Goal: Navigation & Orientation: Find specific page/section

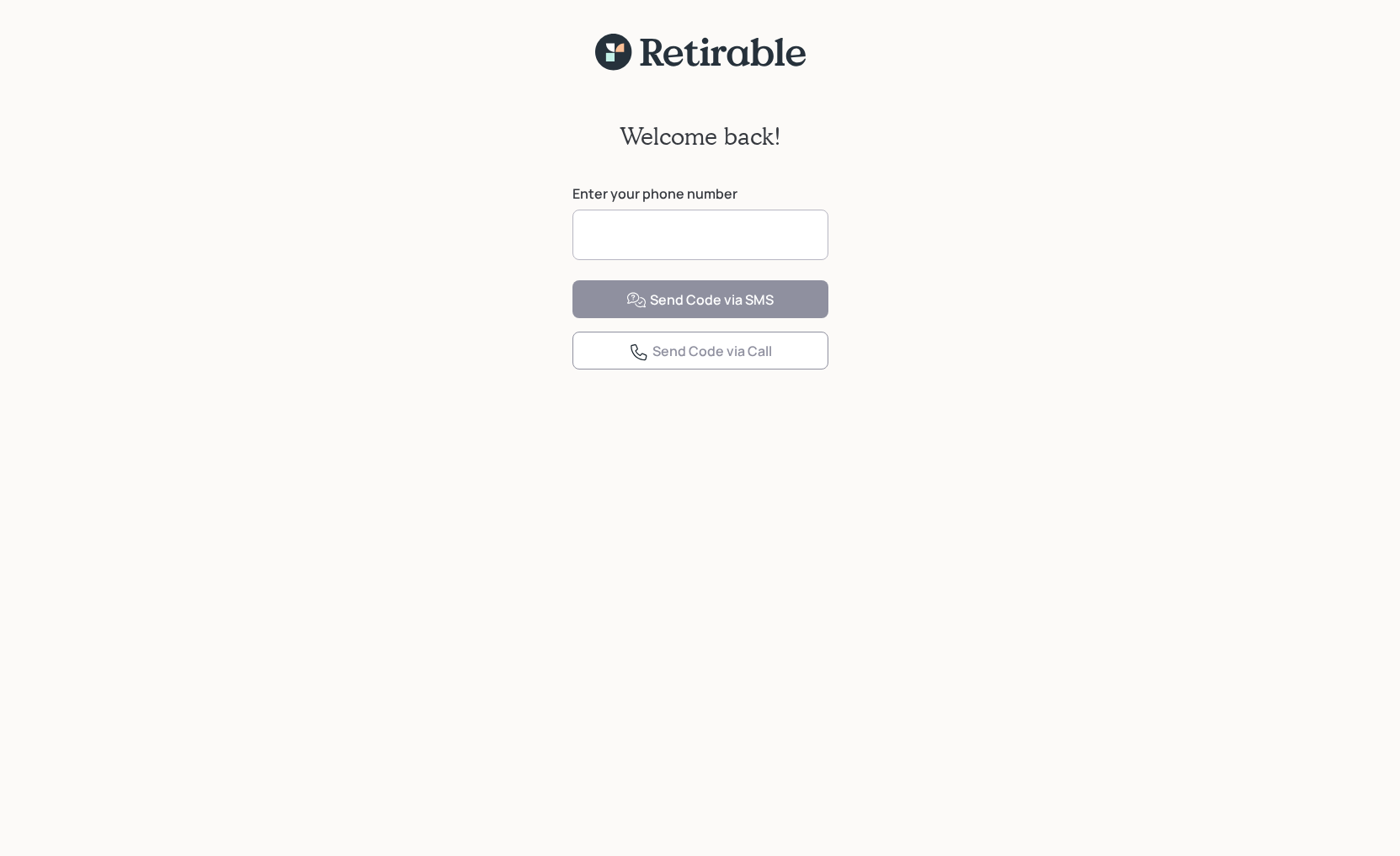
click at [746, 227] on input at bounding box center [700, 235] width 256 height 51
type input "**********"
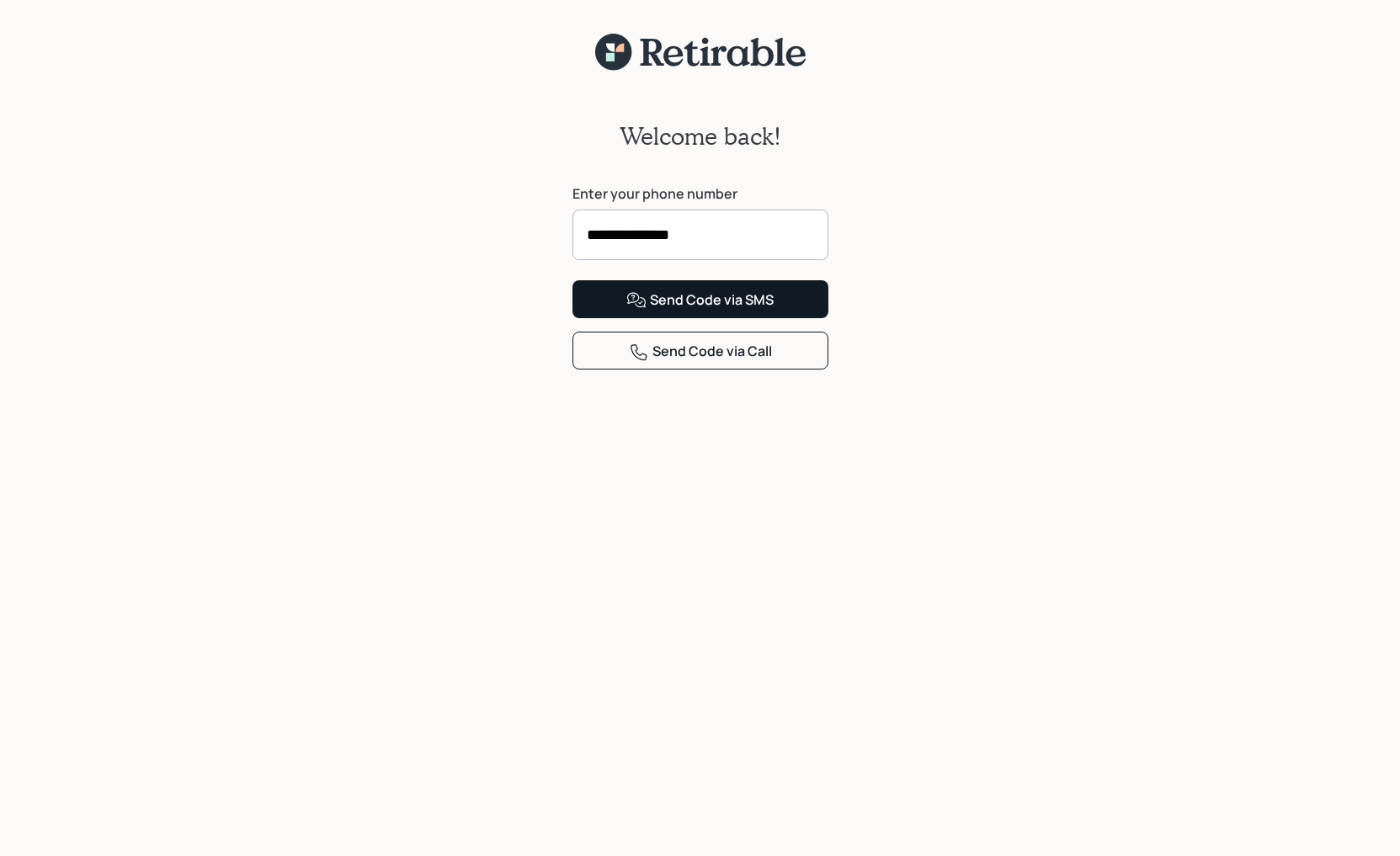
click at [764, 311] on div "Send Code via SMS" at bounding box center [699, 300] width 147 height 20
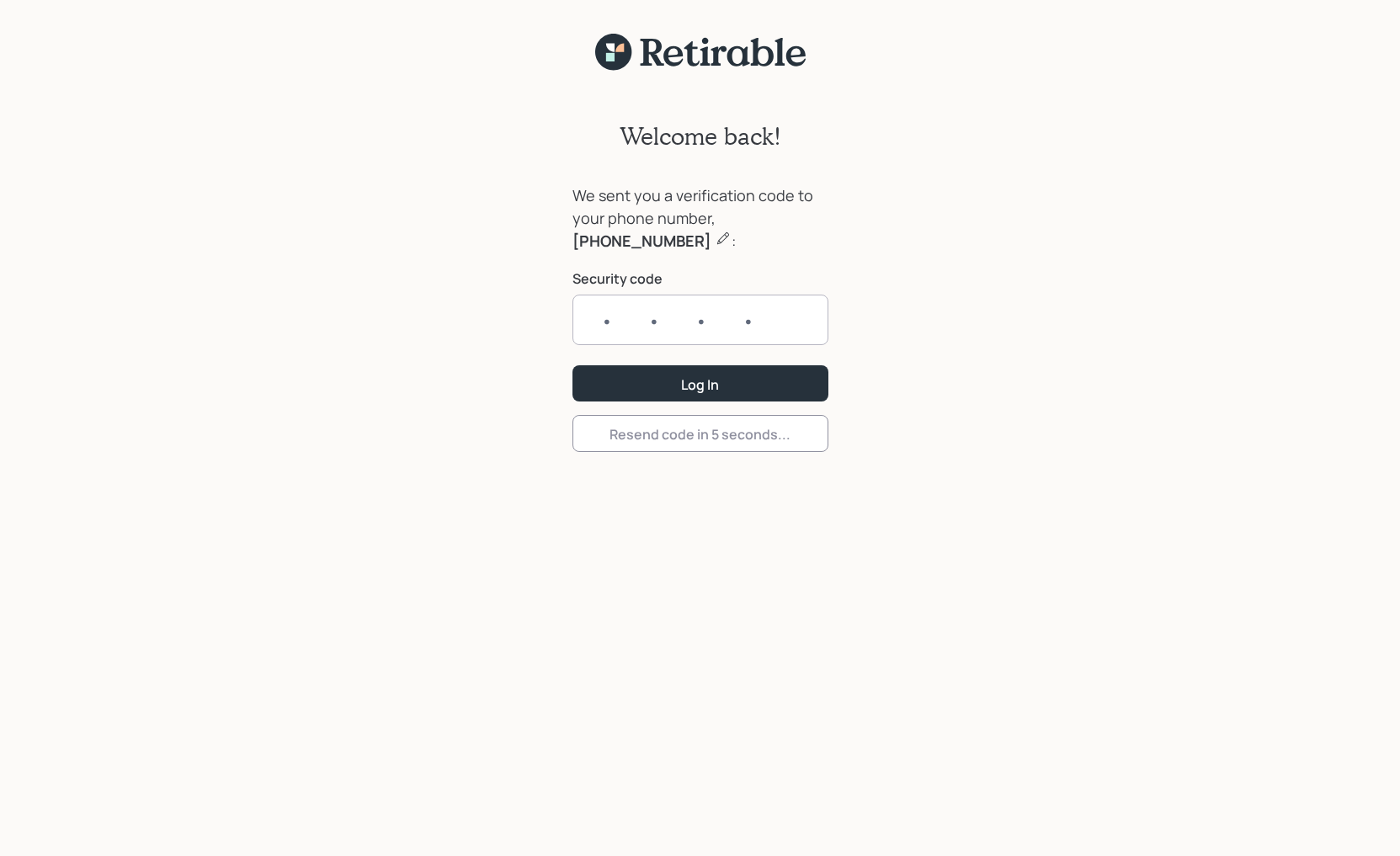
click at [686, 308] on input "text" at bounding box center [700, 319] width 256 height 51
type input "5010"
click at [718, 380] on div "Log In" at bounding box center [699, 384] width 38 height 18
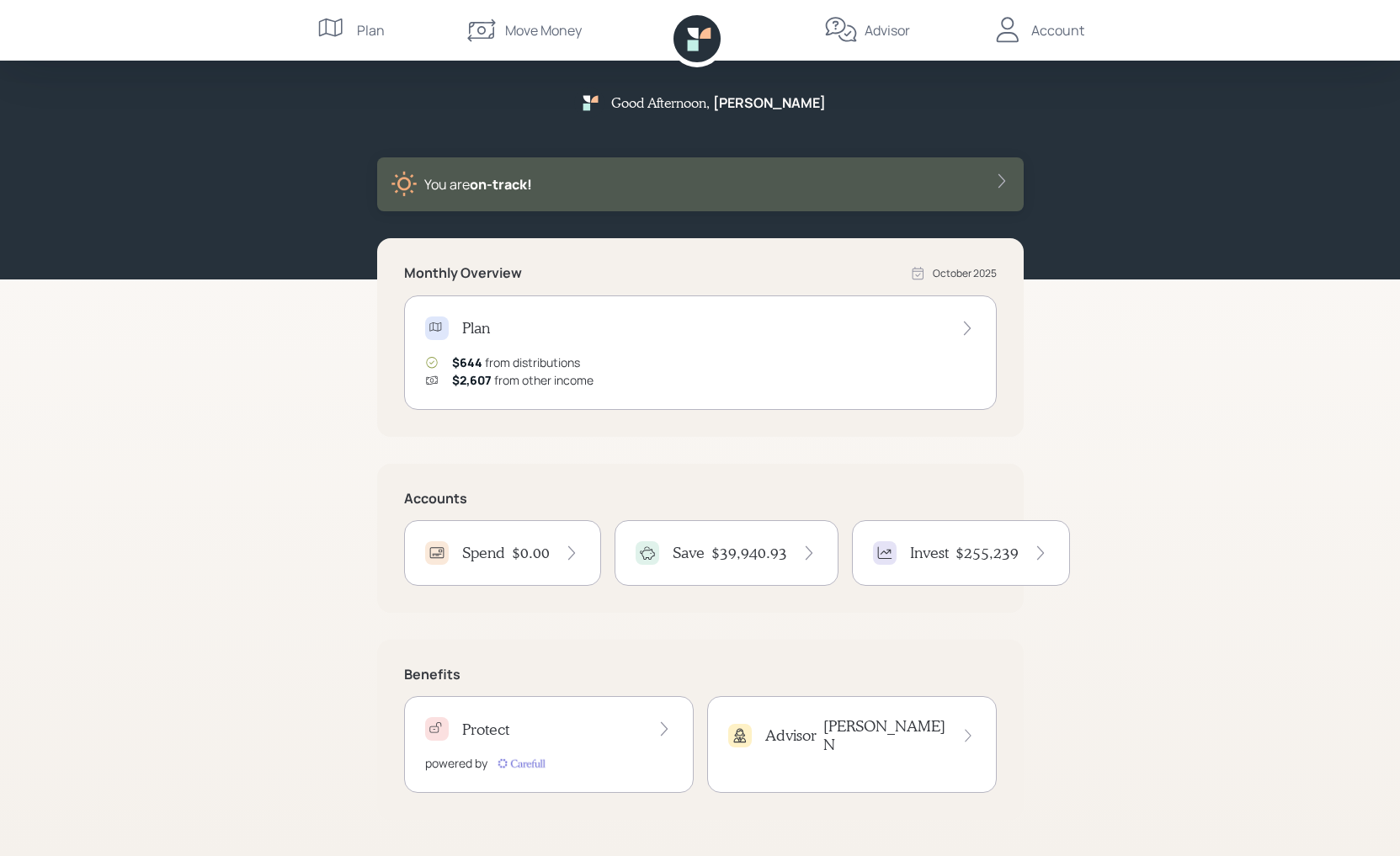
click at [690, 59] on icon at bounding box center [696, 38] width 47 height 47
click at [1051, 29] on div "Account" at bounding box center [1057, 30] width 53 height 20
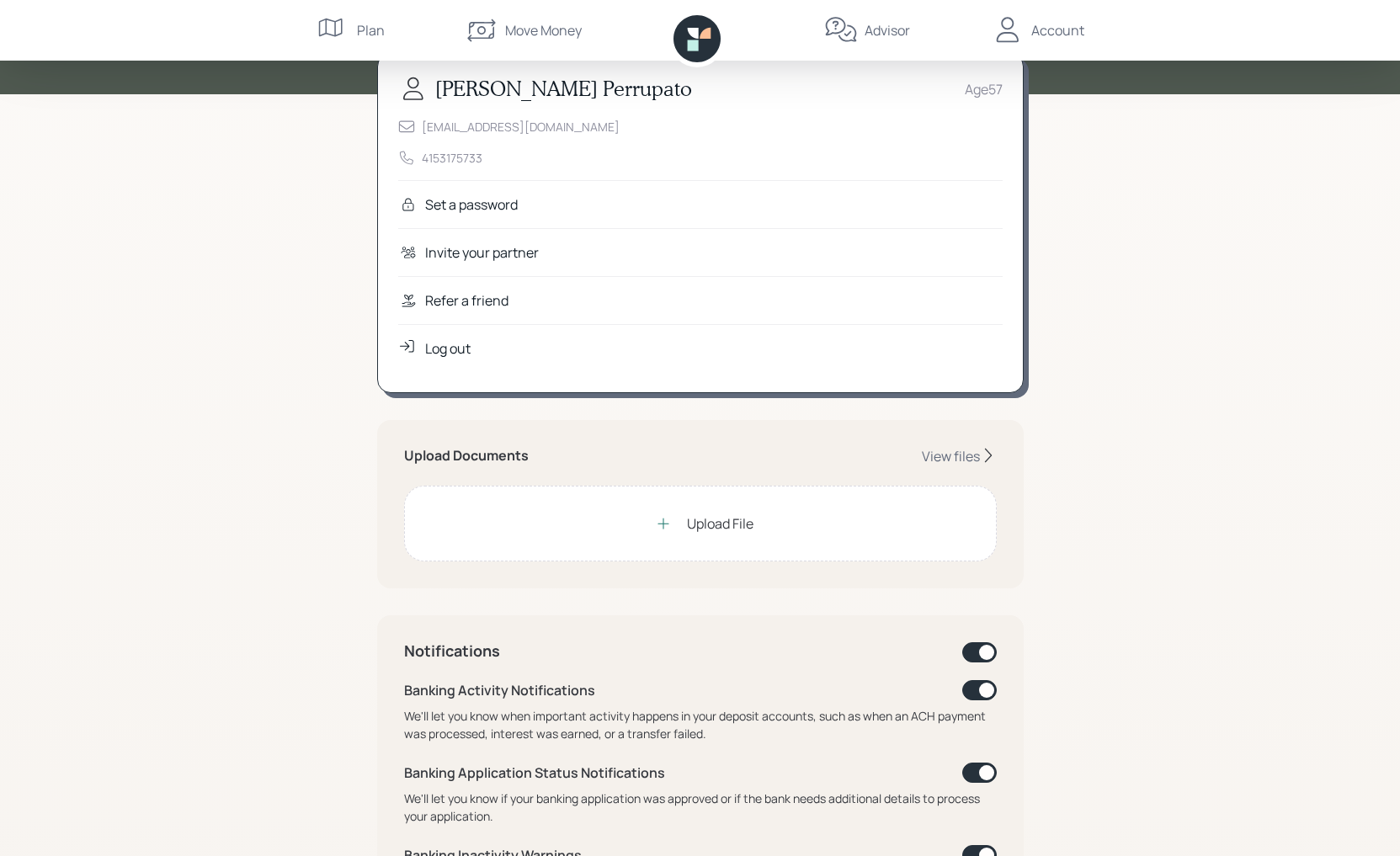
scroll to position [340, 0]
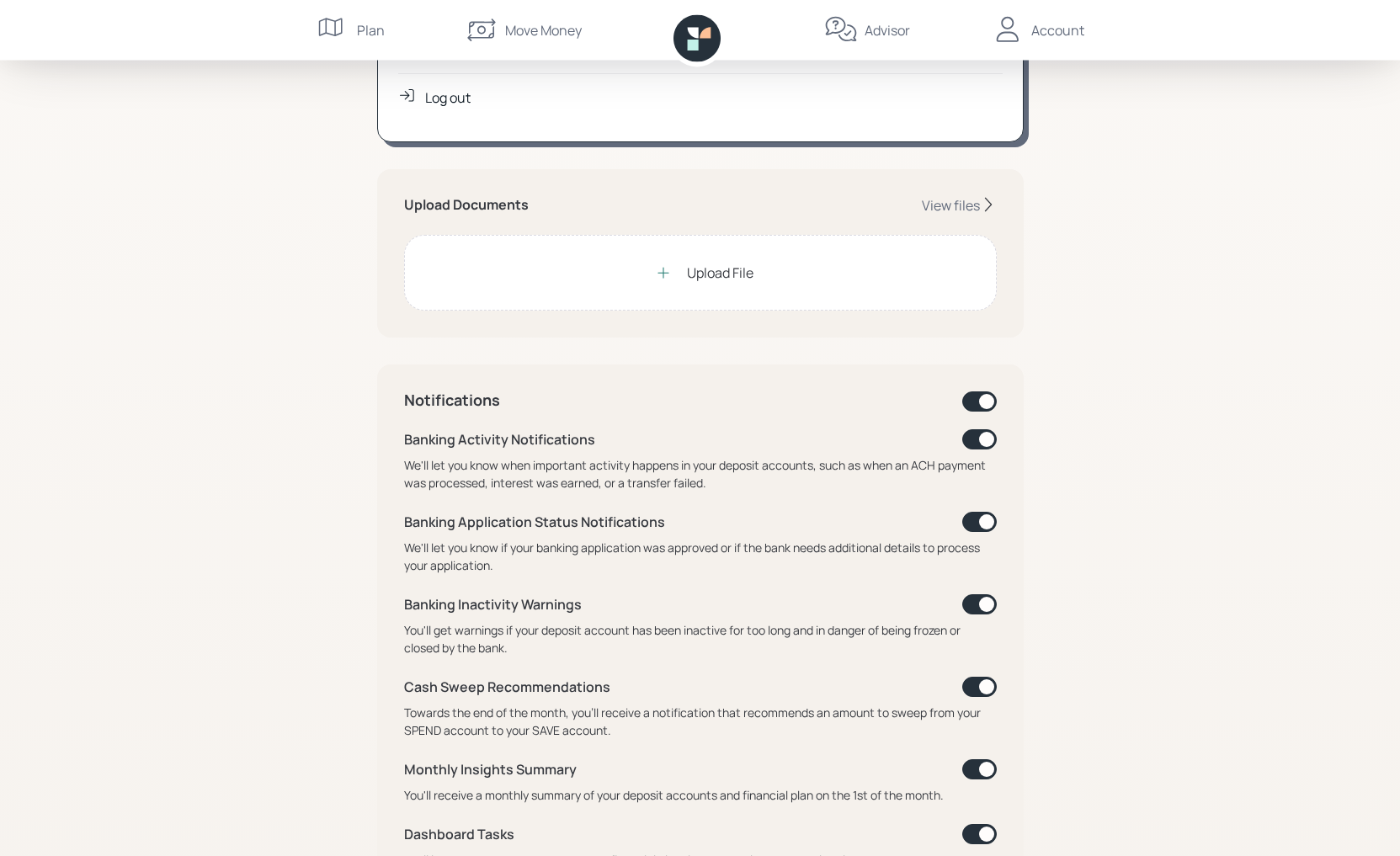
click at [561, 31] on div "Move Money" at bounding box center [543, 30] width 77 height 20
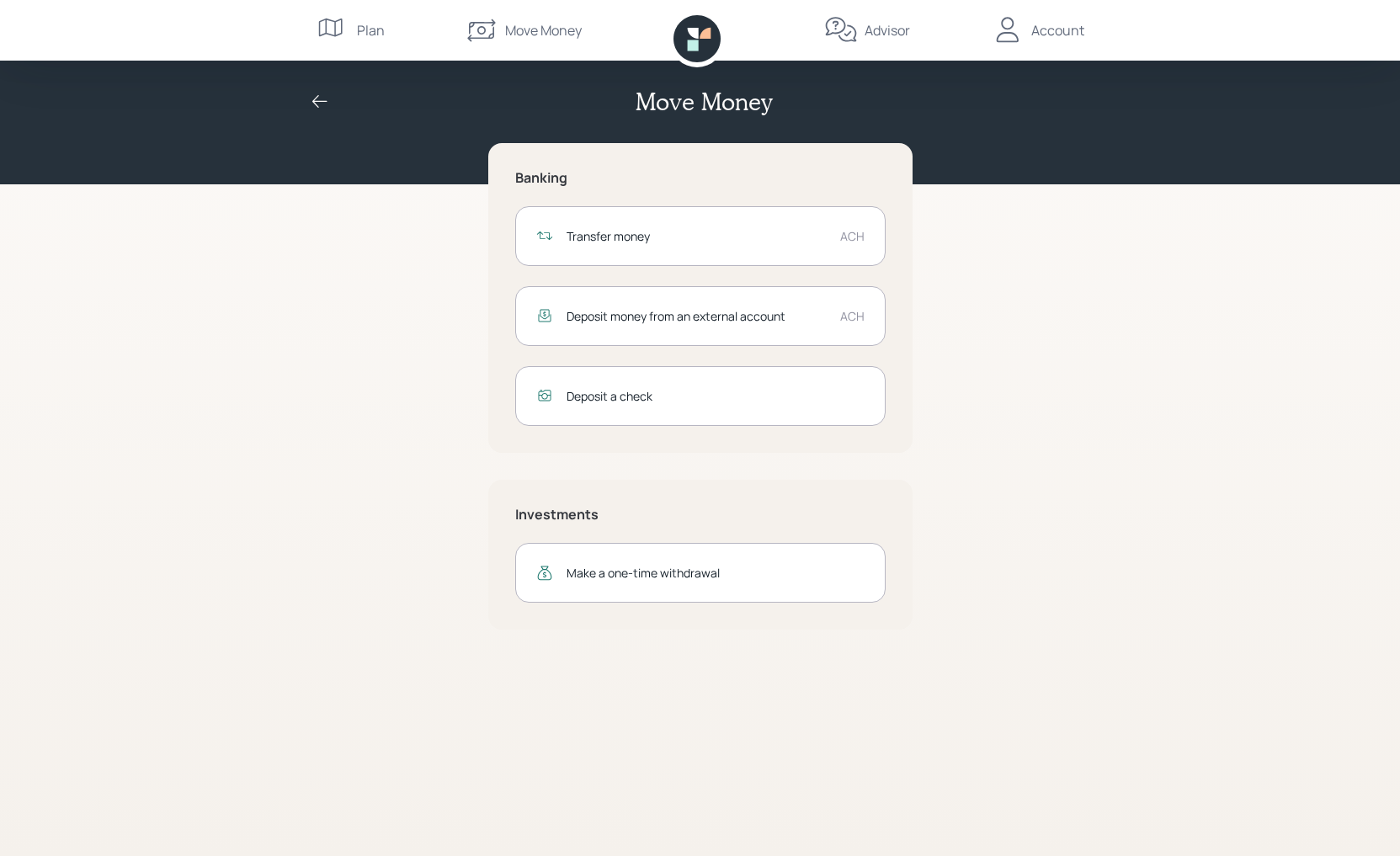
click at [355, 19] on div "Plan" at bounding box center [350, 30] width 68 height 61
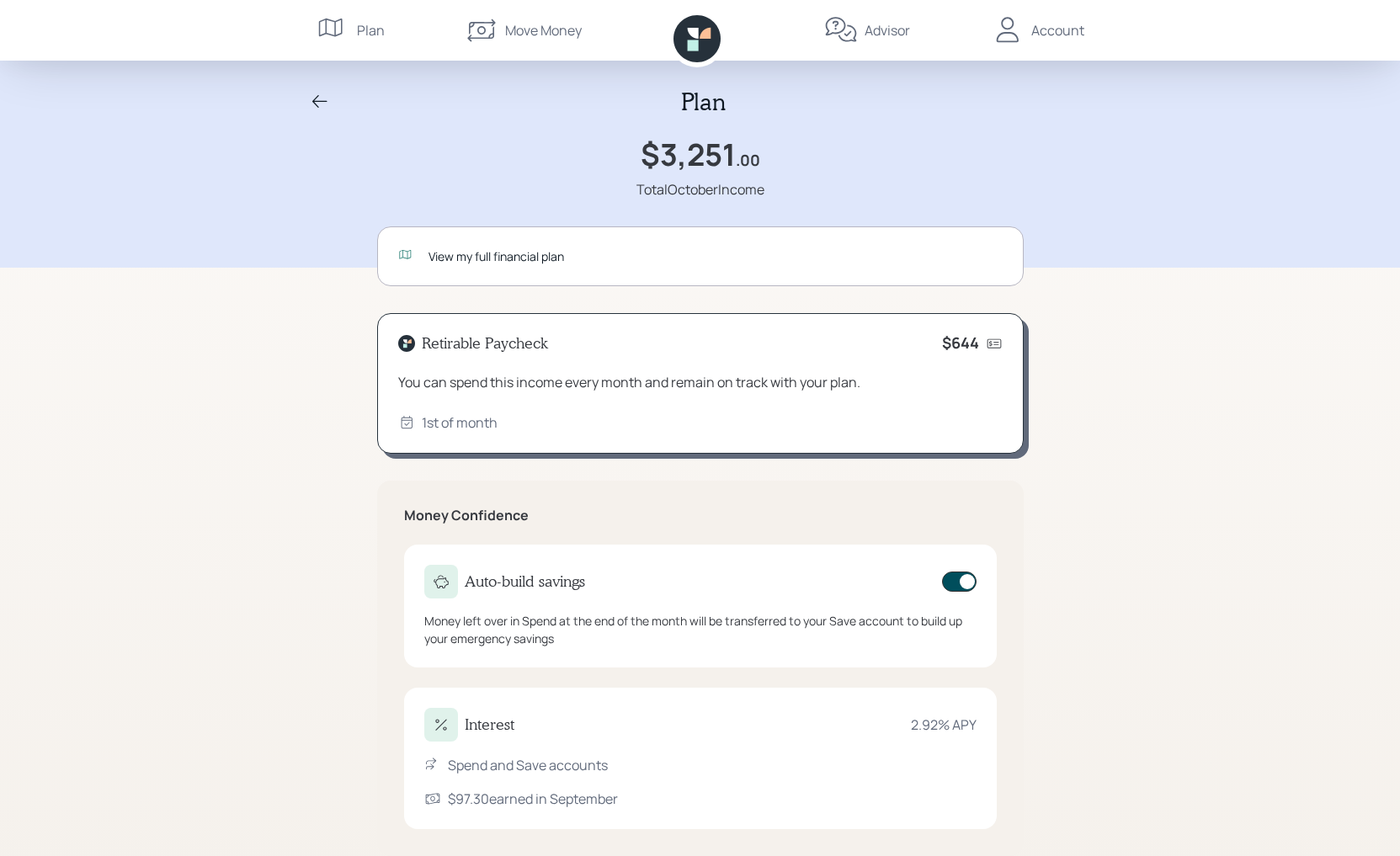
click at [1073, 19] on div "Account" at bounding box center [1037, 30] width 93 height 61
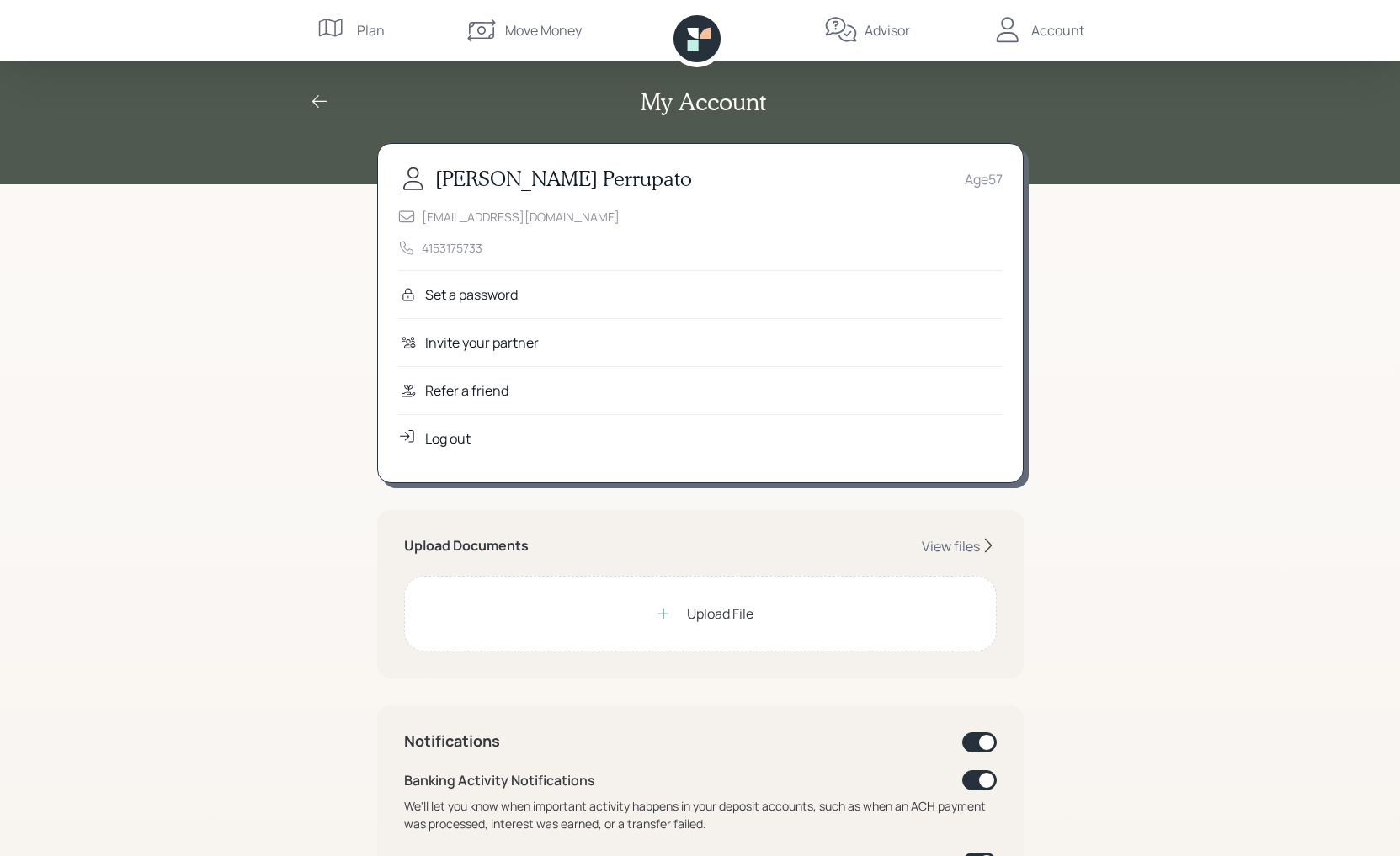
click at [454, 439] on div "Log out" at bounding box center [447, 439] width 45 height 20
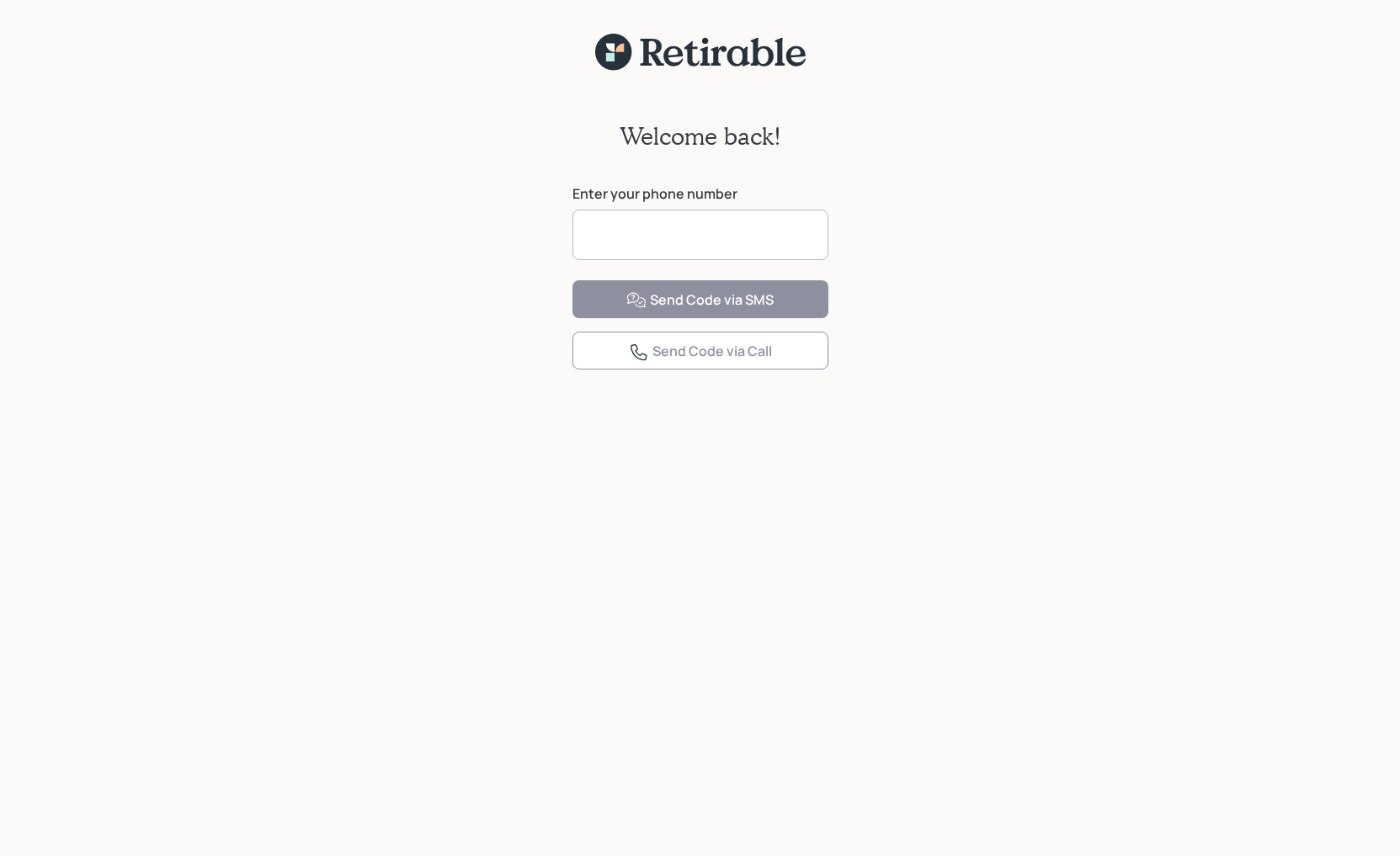
drag, startPoint x: 556, startPoint y: 180, endPoint x: 579, endPoint y: 199, distance: 29.8
click at [556, 180] on div "Welcome back! Enter your phone number Send Code via SMS Send Code via Call" at bounding box center [700, 252] width 289 height 362
click at [701, 234] on input at bounding box center [700, 235] width 256 height 51
type input "**********"
click at [694, 311] on div "Send Code via SMS" at bounding box center [699, 300] width 147 height 20
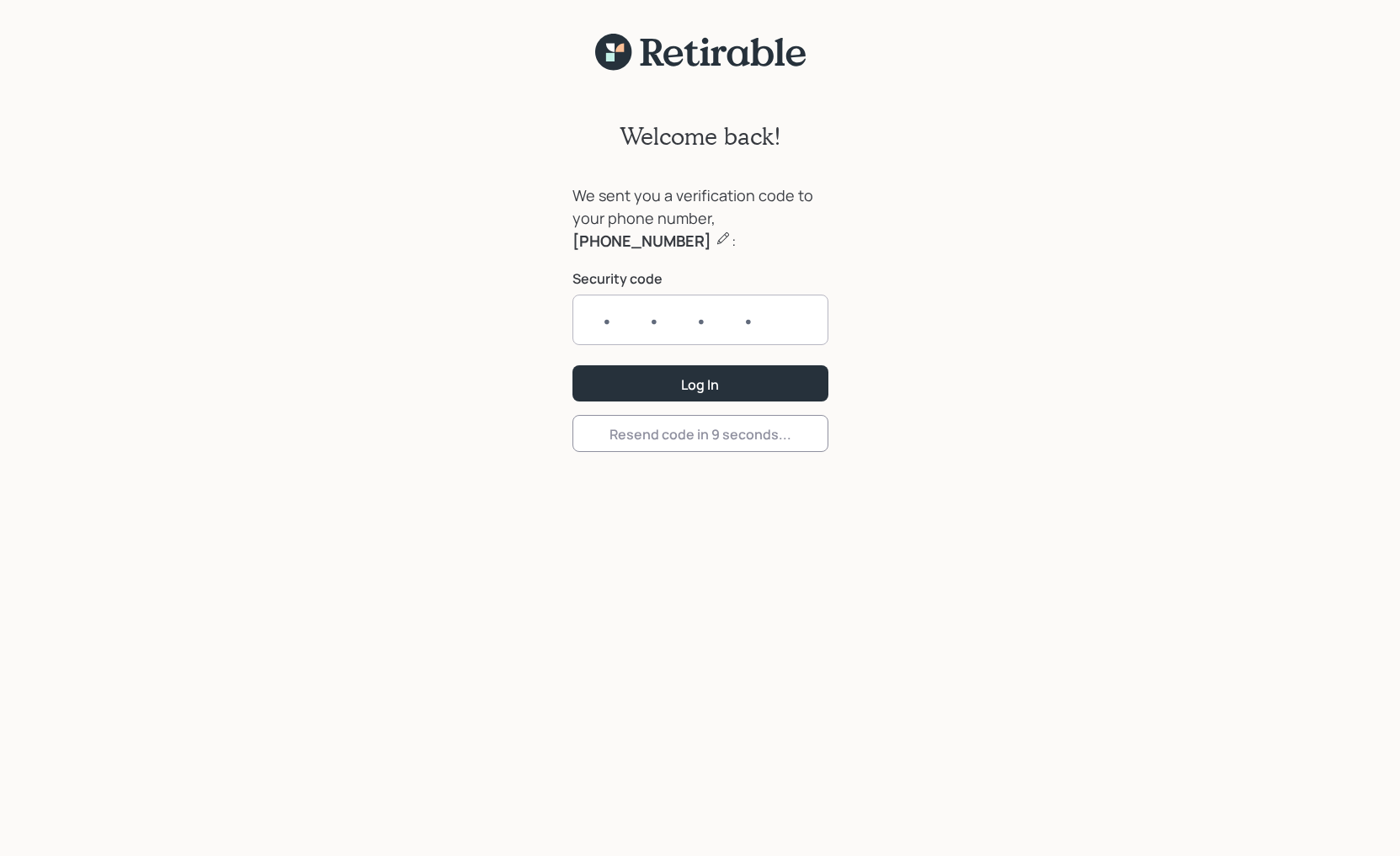
click at [703, 327] on input "text" at bounding box center [700, 319] width 256 height 51
click at [686, 316] on input "text" at bounding box center [700, 319] width 256 height 51
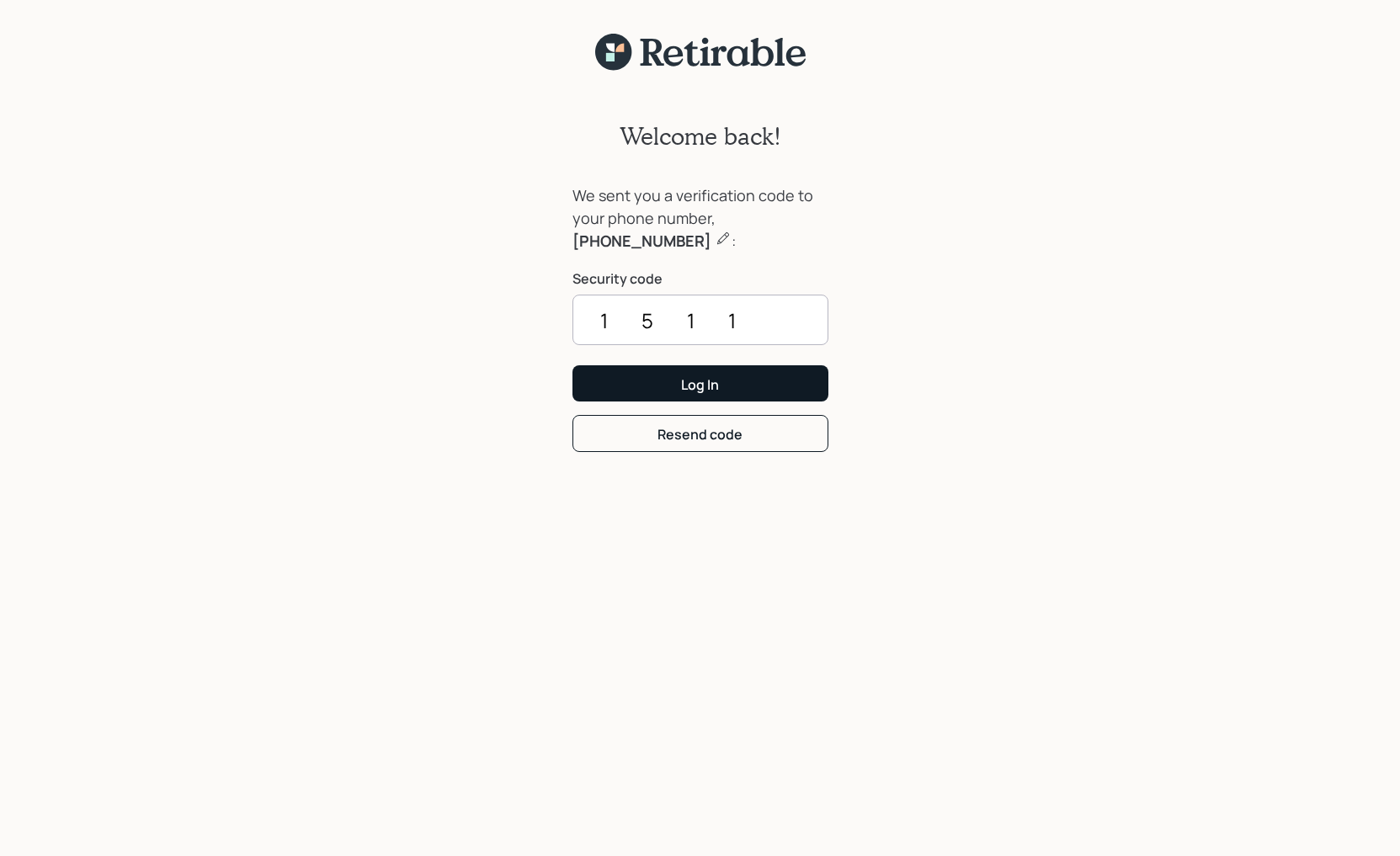
type input "1511"
click at [659, 387] on button "Log In" at bounding box center [700, 384] width 256 height 37
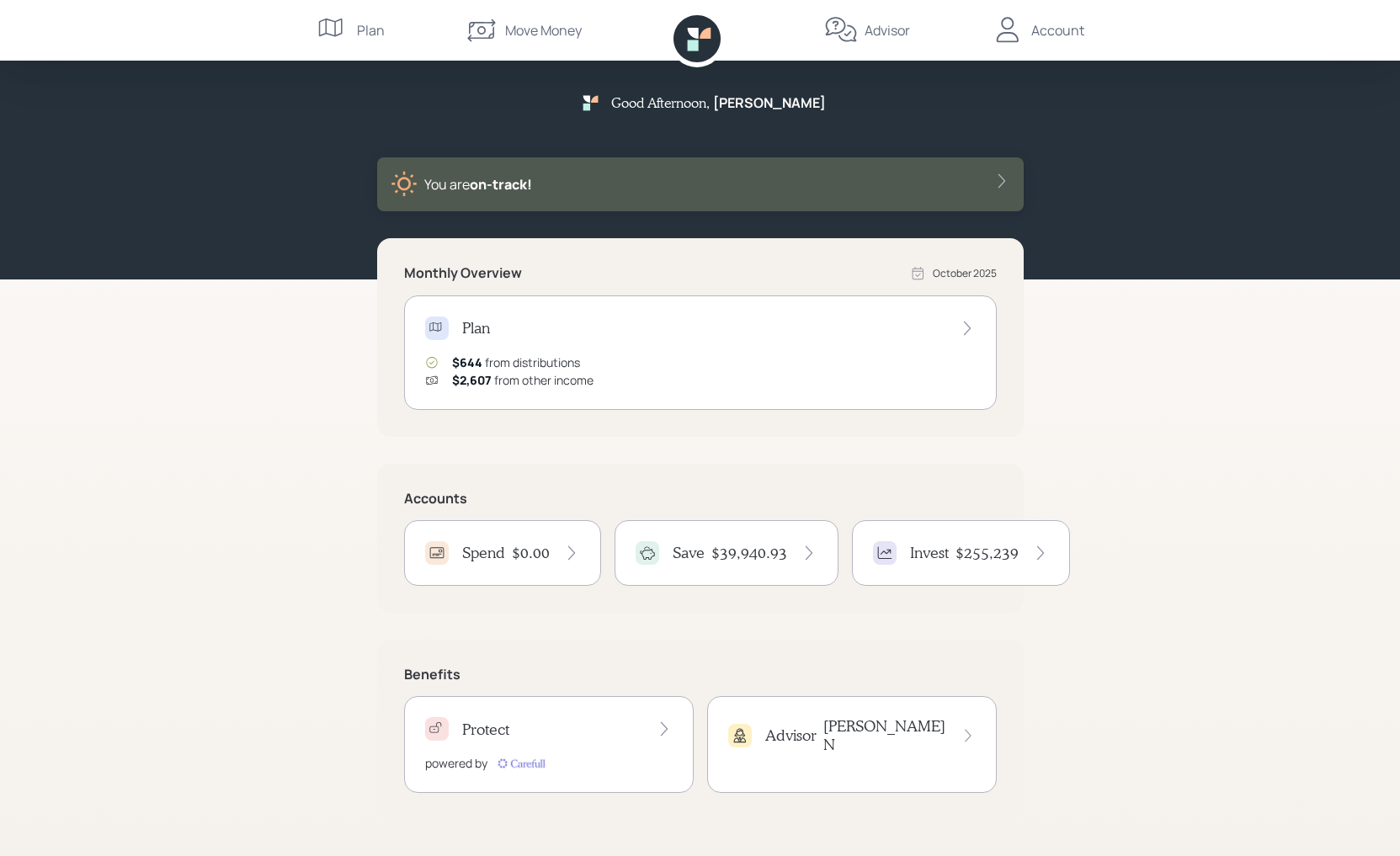
click at [1031, 20] on div "Account" at bounding box center [1057, 30] width 53 height 20
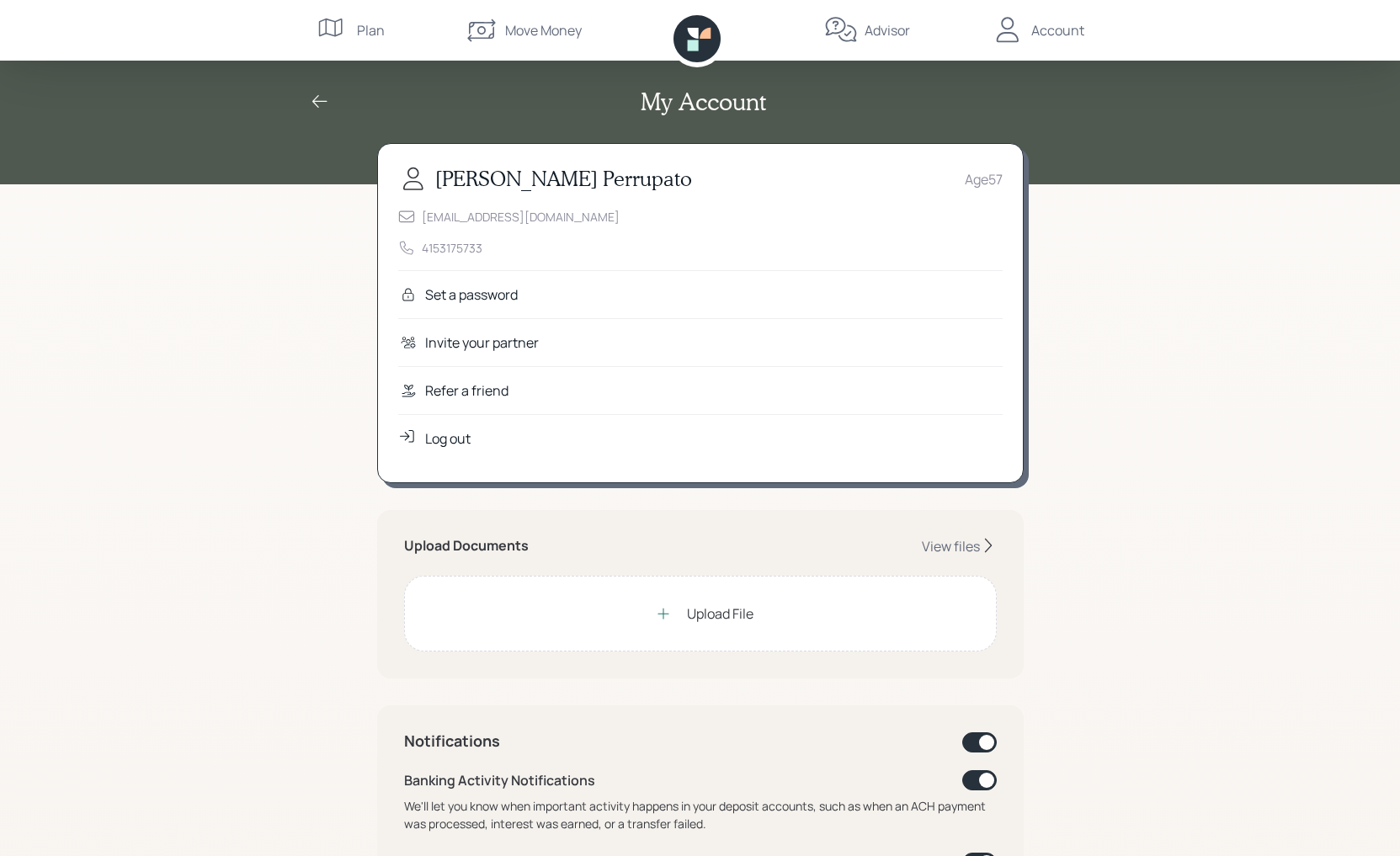
drag, startPoint x: 1399, startPoint y: 348, endPoint x: 1200, endPoint y: 31, distance: 374.3
click at [1118, 0] on html "My Account [PERSON_NAME] Age [DEMOGRAPHIC_DATA] [EMAIL_ADDRESS][DOMAIN_NAME] 41…" at bounding box center [700, 781] width 1400 height 1563
click at [1058, 35] on div "Account" at bounding box center [1057, 30] width 53 height 20
click at [481, 28] on icon at bounding box center [481, 30] width 34 height 34
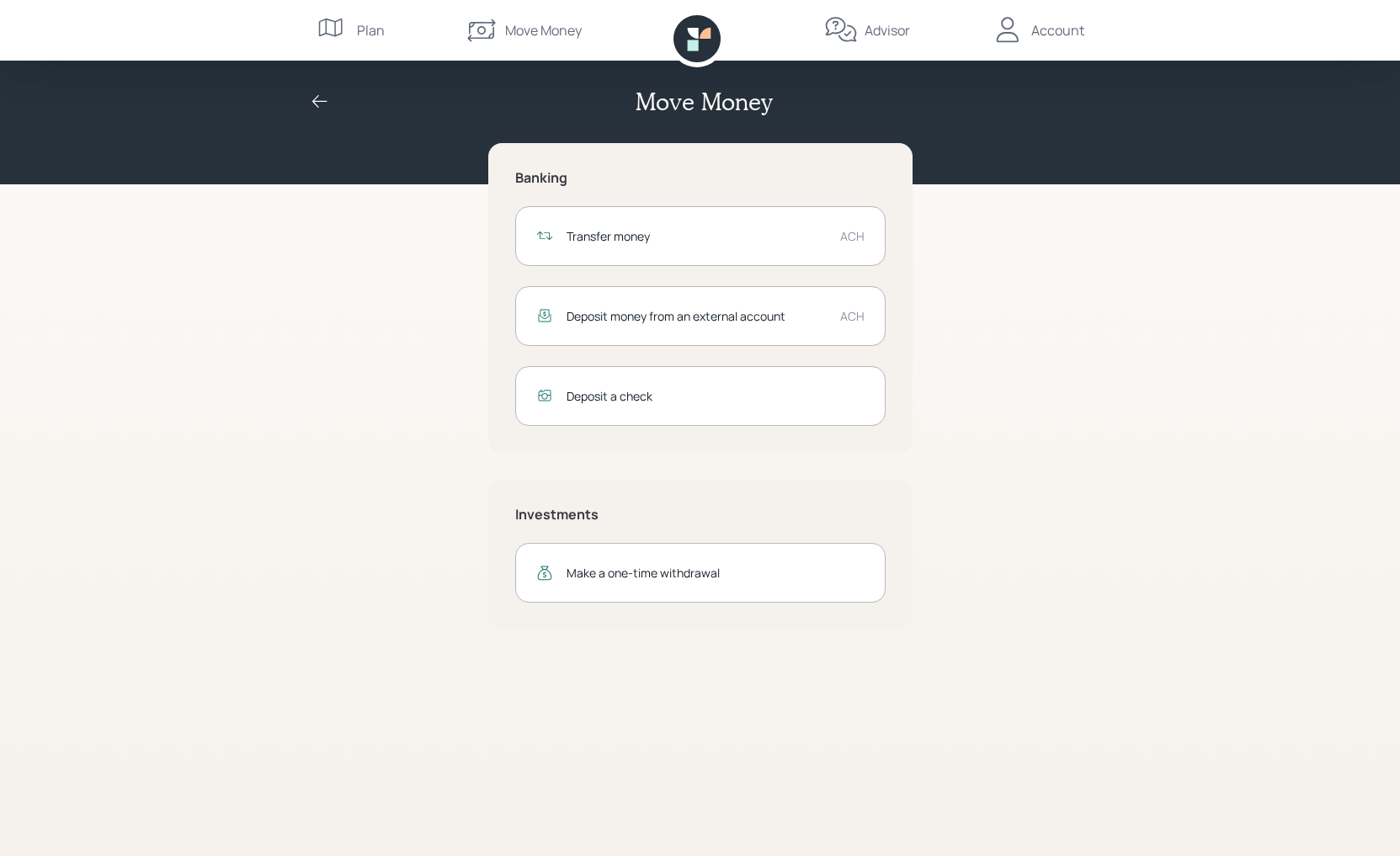
click at [353, 31] on div "Plan" at bounding box center [350, 30] width 68 height 61
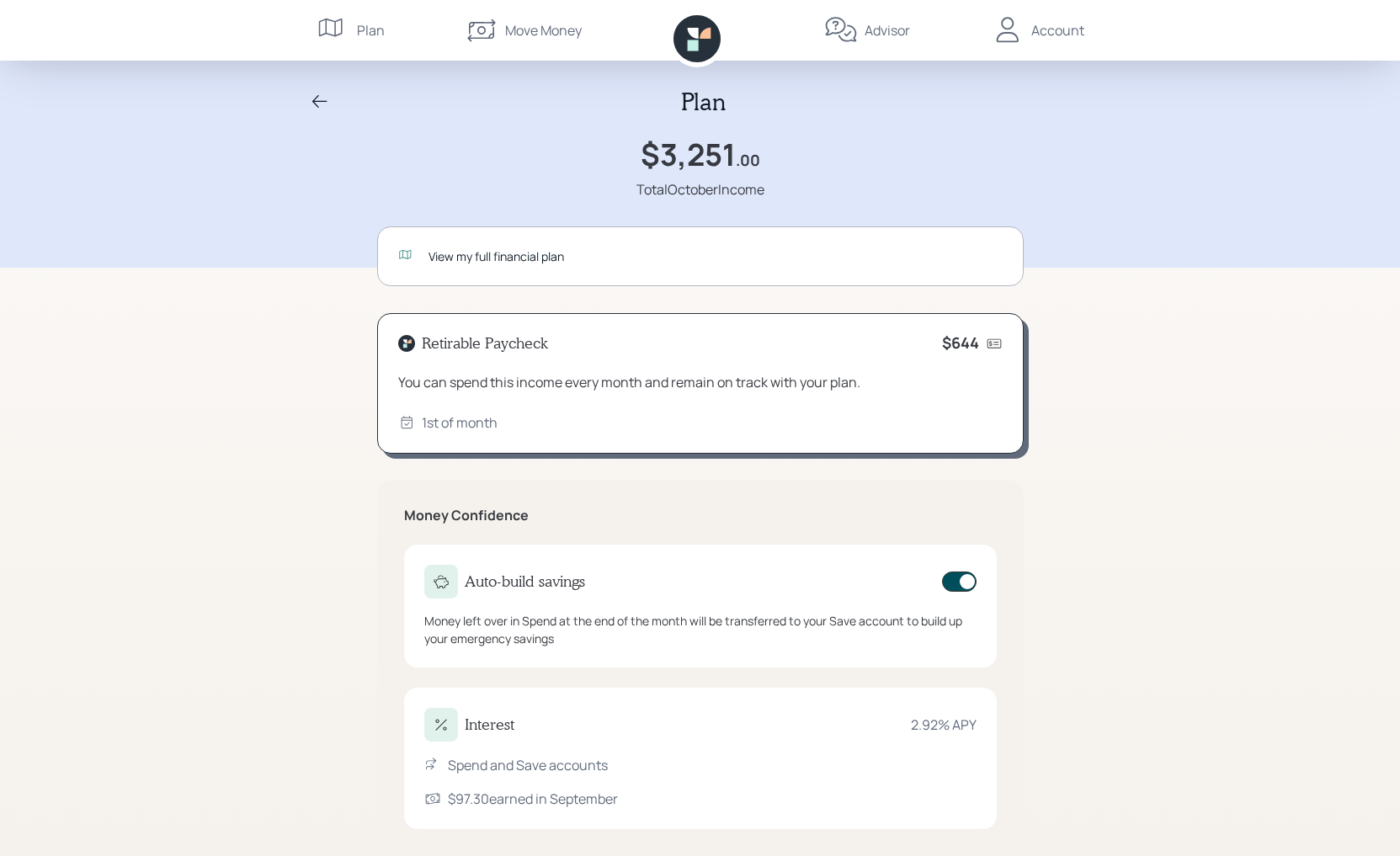
click at [326, 97] on icon at bounding box center [319, 101] width 20 height 20
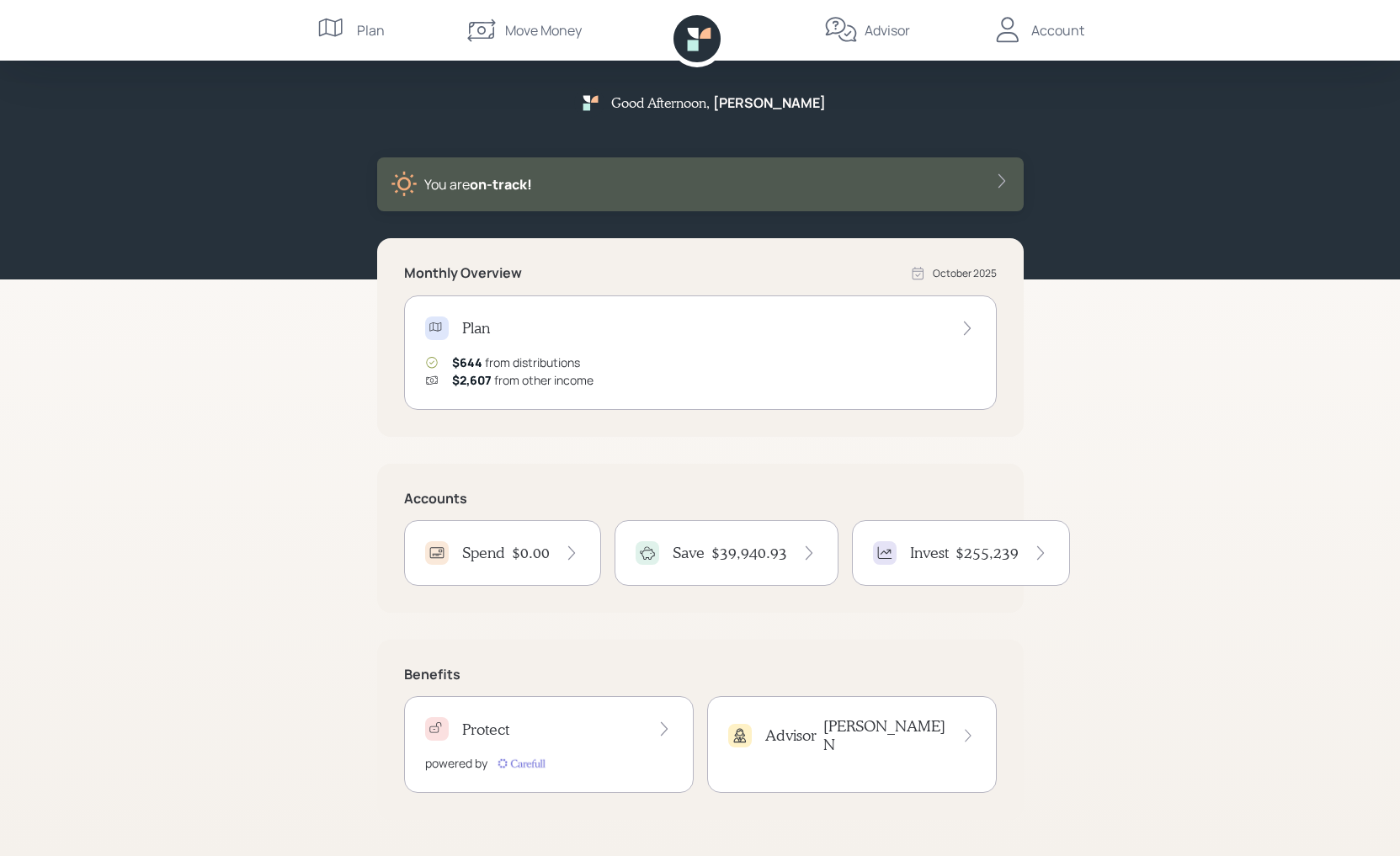
click at [877, 592] on div "Advisor [PERSON_NAME]" at bounding box center [851, 736] width 247 height 37
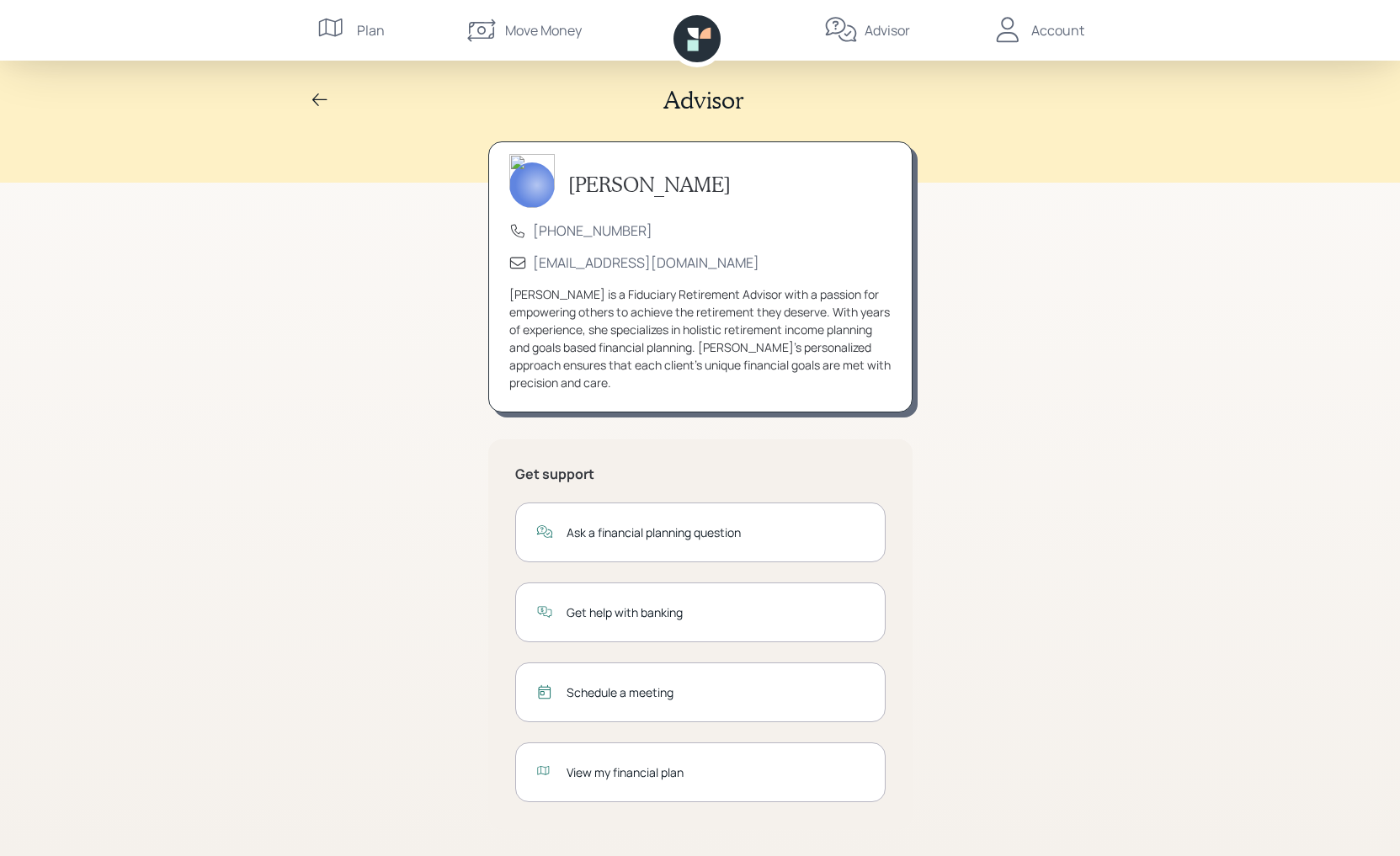
scroll to position [1, 0]
click at [591, 264] on div "[EMAIL_ADDRESS][DOMAIN_NAME]" at bounding box center [645, 263] width 226 height 18
click at [328, 100] on icon at bounding box center [319, 101] width 20 height 20
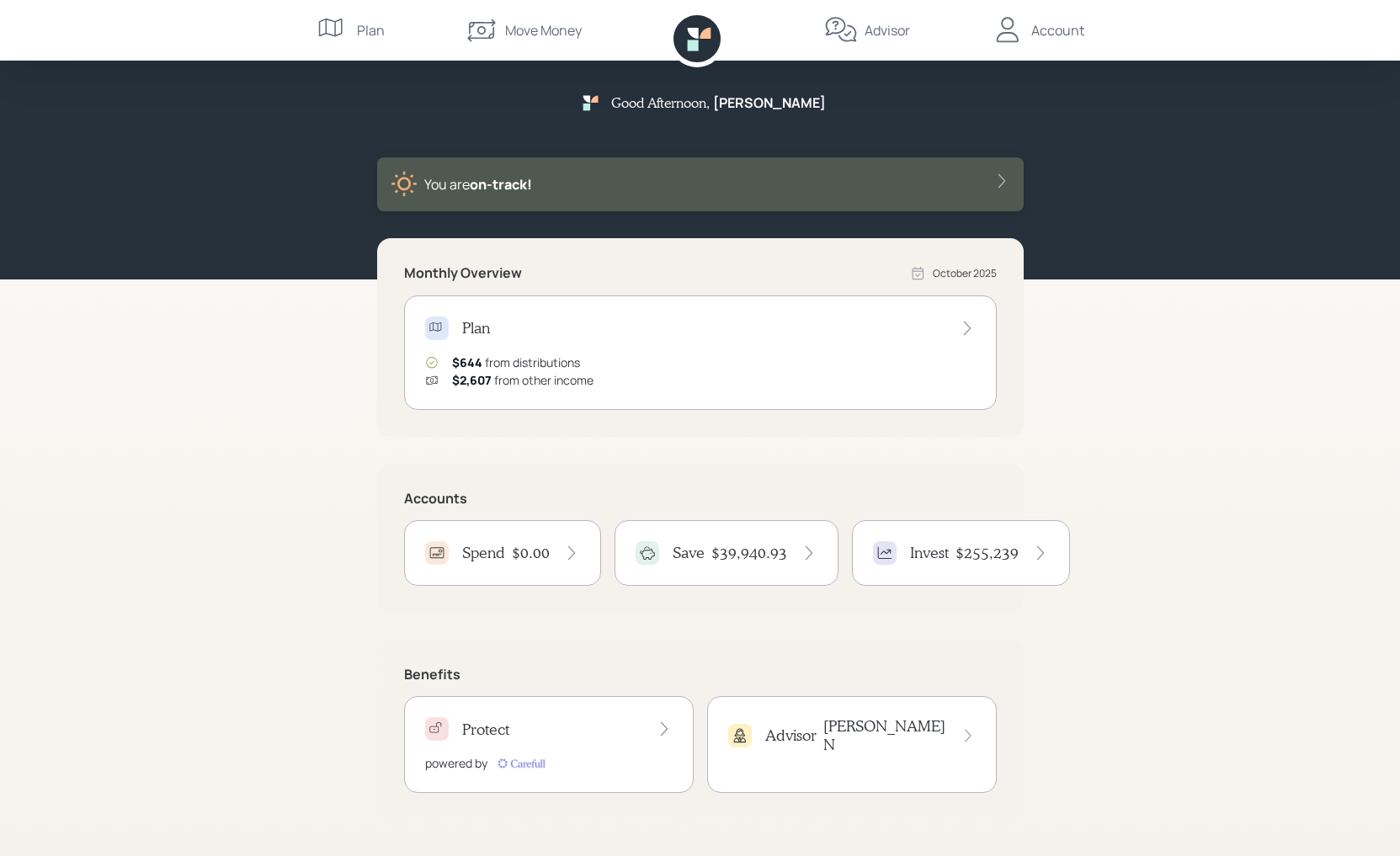
click at [1023, 18] on icon at bounding box center [1007, 30] width 34 height 34
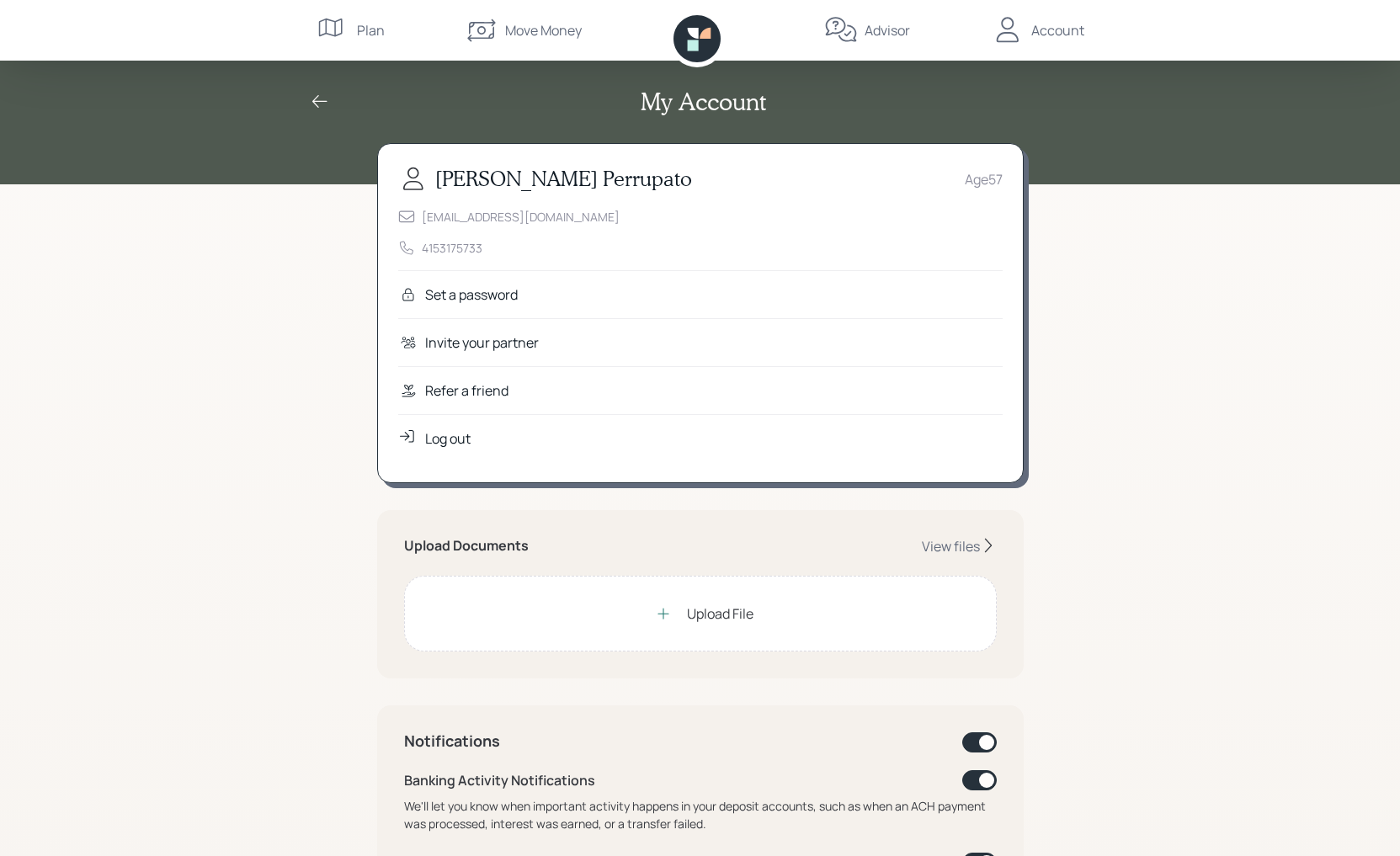
click at [484, 445] on div "Log out" at bounding box center [700, 439] width 605 height 48
